Goal: Navigation & Orientation: Go to known website

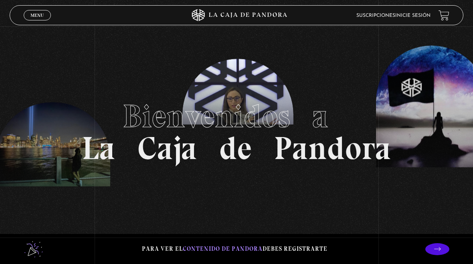
click at [421, 16] on link "Inicie sesión" at bounding box center [412, 15] width 35 height 5
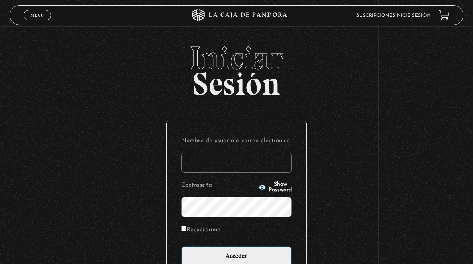
click at [248, 158] on input "Nombre de usuario o correo electrónico" at bounding box center [236, 163] width 111 height 20
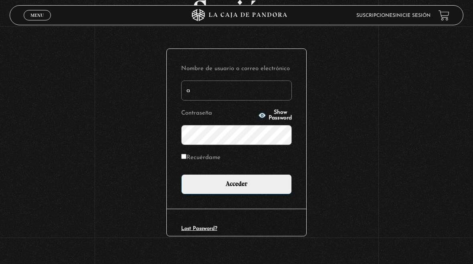
scroll to position [85, 0]
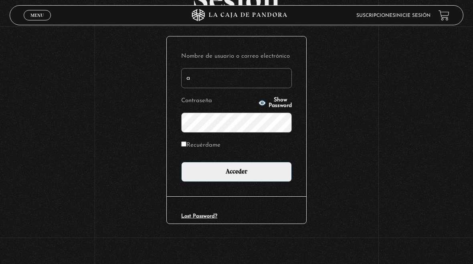
type input "ale_arce7@hotmail.com"
click at [254, 177] on input "Acceder" at bounding box center [236, 172] width 111 height 20
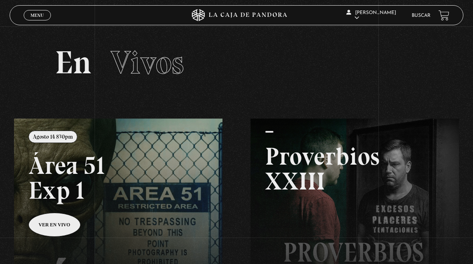
click at [54, 241] on link at bounding box center [250, 251] width 473 height 264
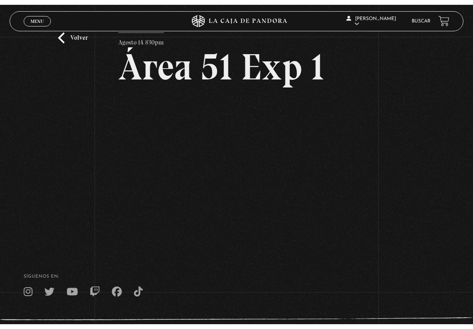
scroll to position [26, 0]
